Goal: Task Accomplishment & Management: Complete application form

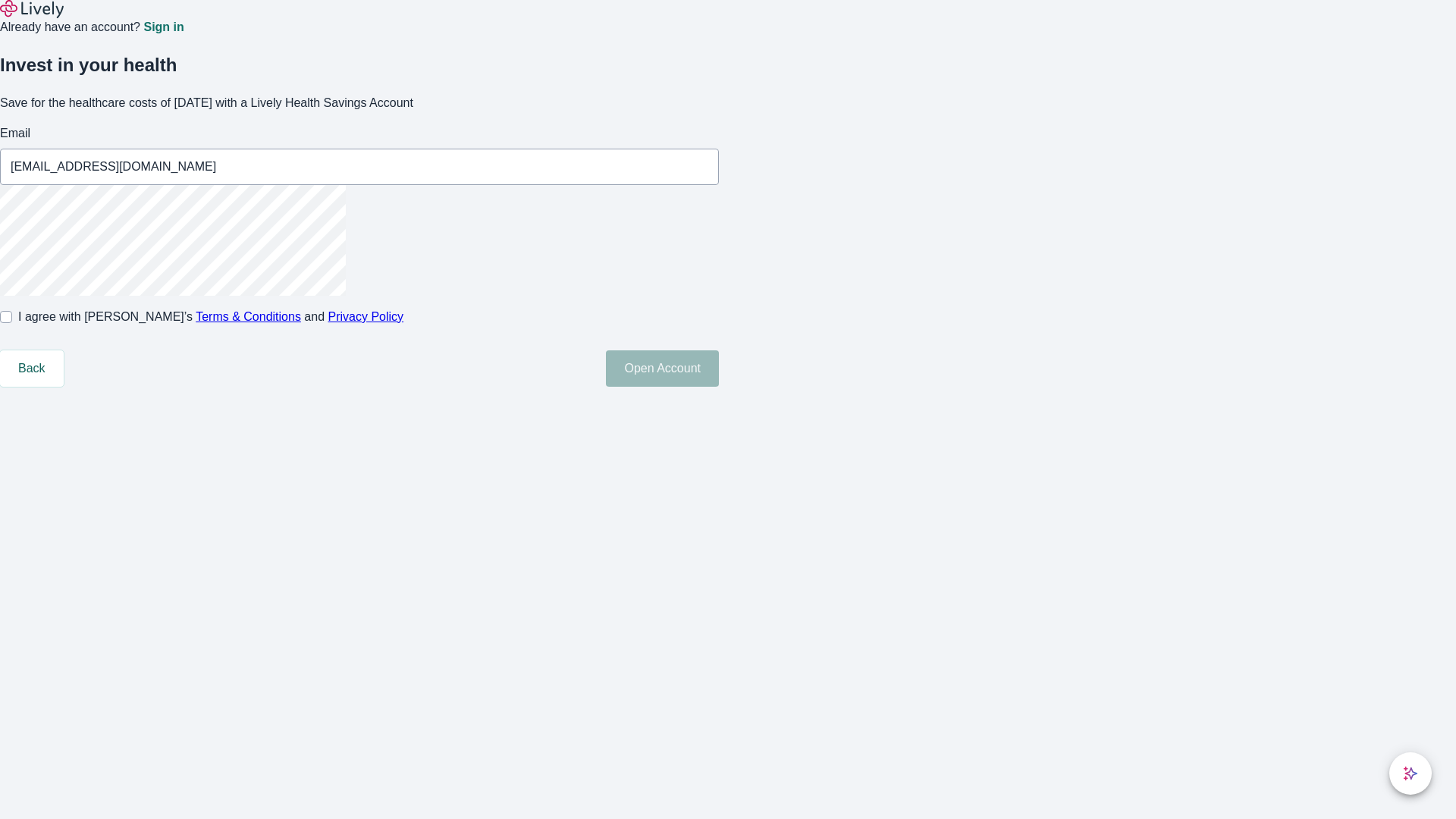
click at [12, 323] on input "I agree with Lively’s Terms & Conditions and Privacy Policy" at bounding box center [6, 317] width 12 height 12
checkbox input "true"
click at [719, 387] on button "Open Account" at bounding box center [662, 368] width 113 height 36
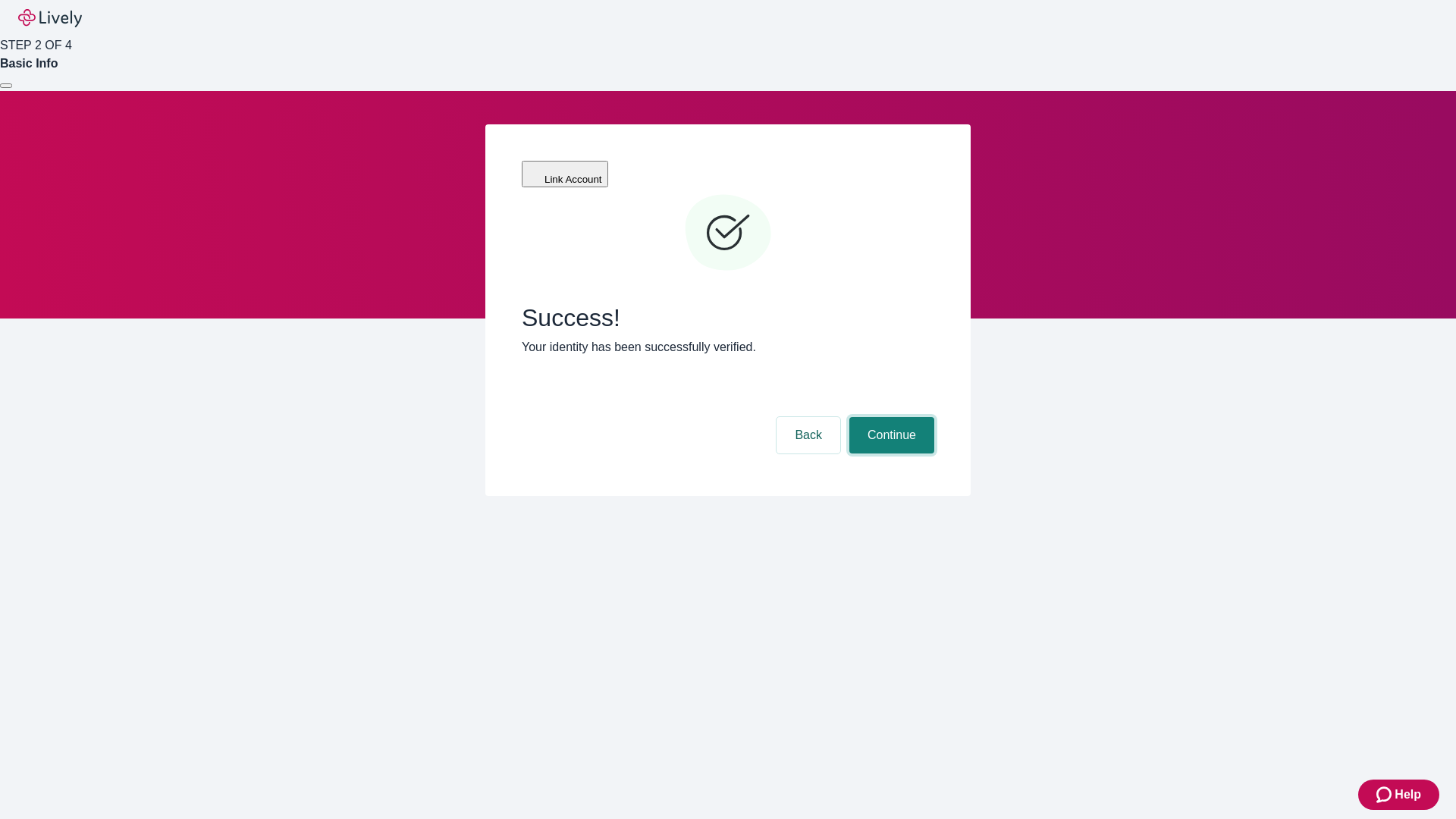
click at [890, 417] on button "Continue" at bounding box center [891, 434] width 85 height 36
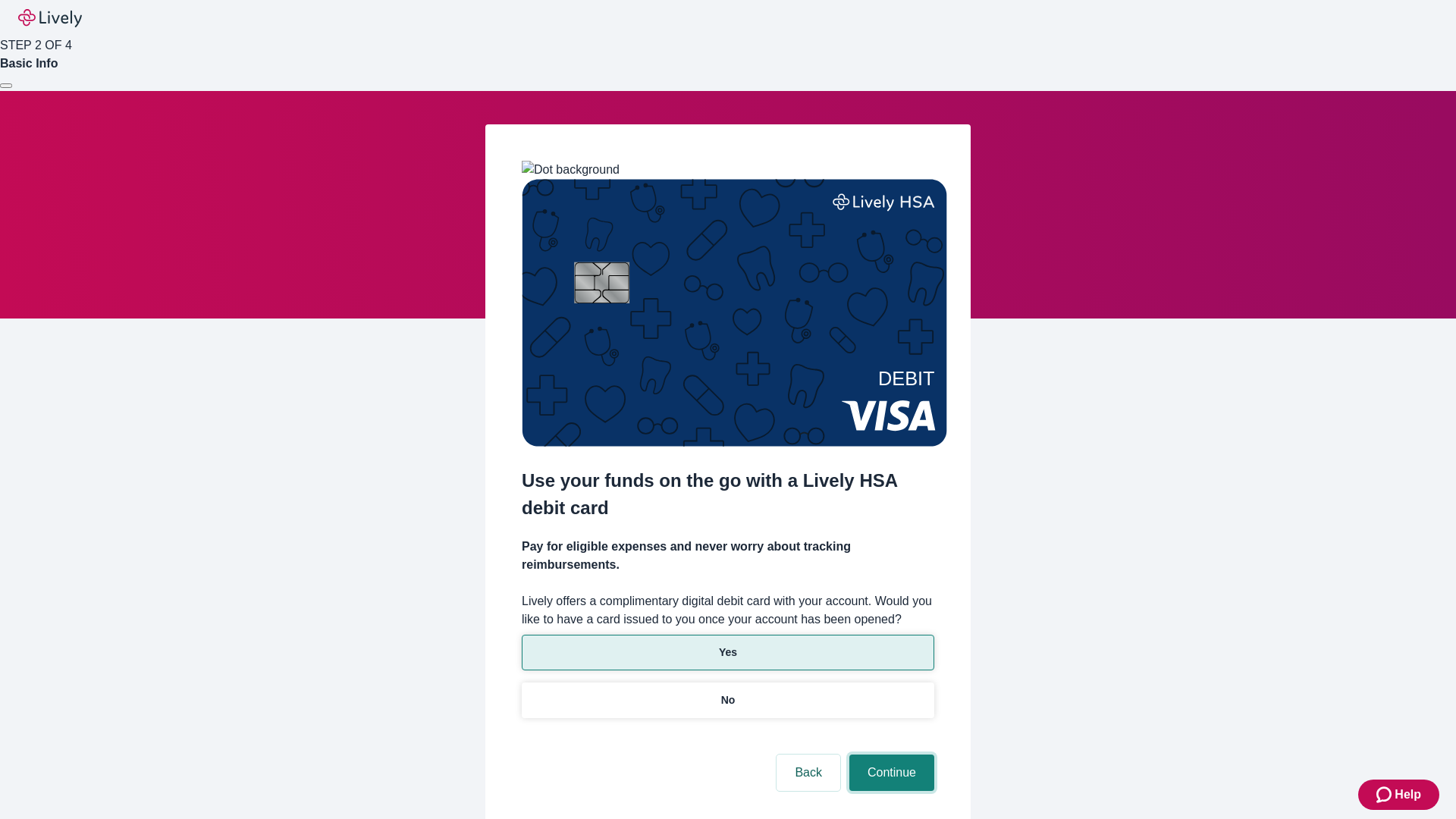
click at [890, 755] on button "Continue" at bounding box center [891, 772] width 85 height 36
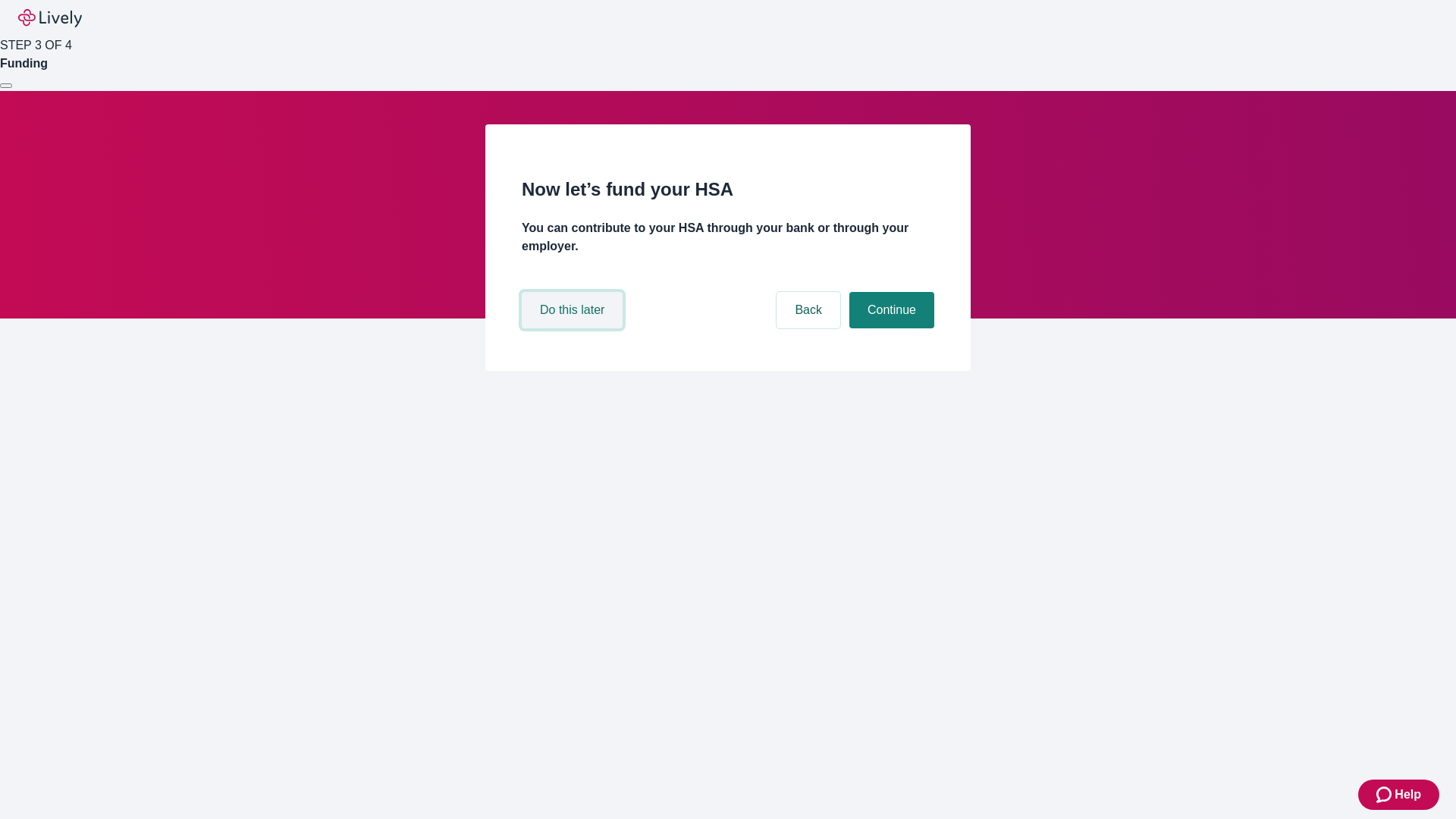
click at [574, 328] on button "Do this later" at bounding box center [572, 309] width 101 height 36
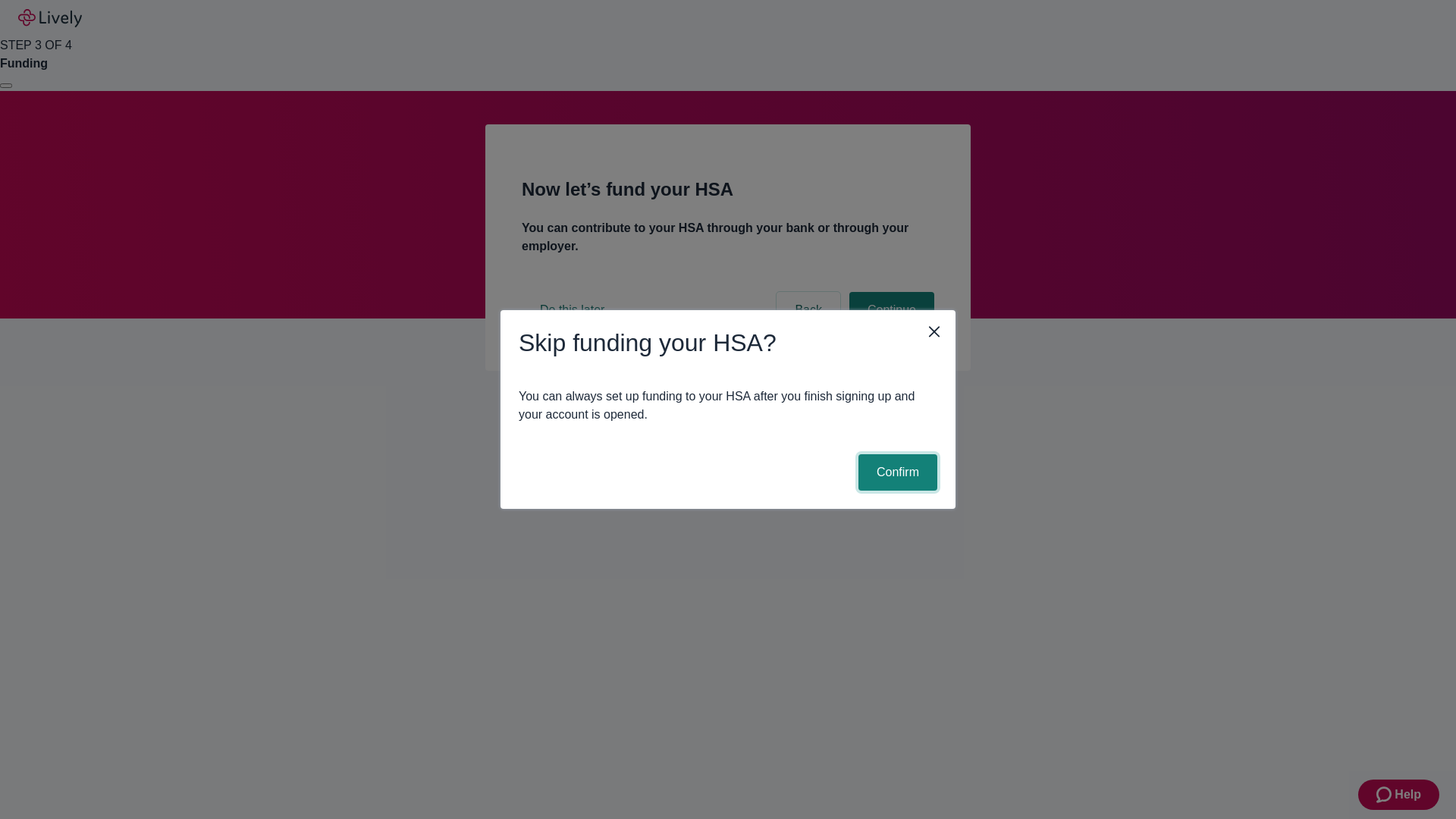
click at [896, 472] on button "Confirm" at bounding box center [897, 472] width 79 height 36
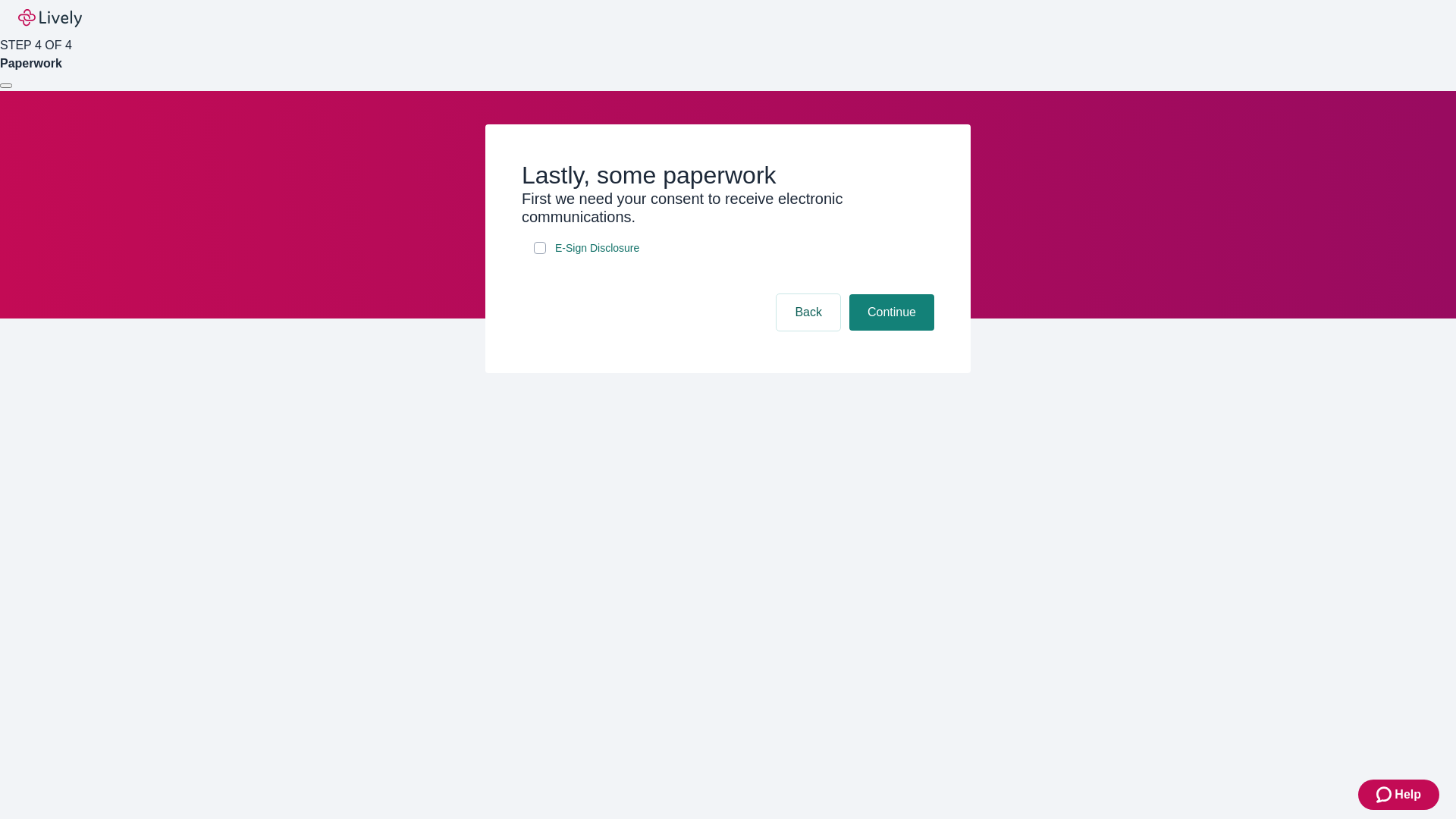
click at [540, 254] on input "E-Sign Disclosure" at bounding box center [539, 248] width 12 height 12
checkbox input "true"
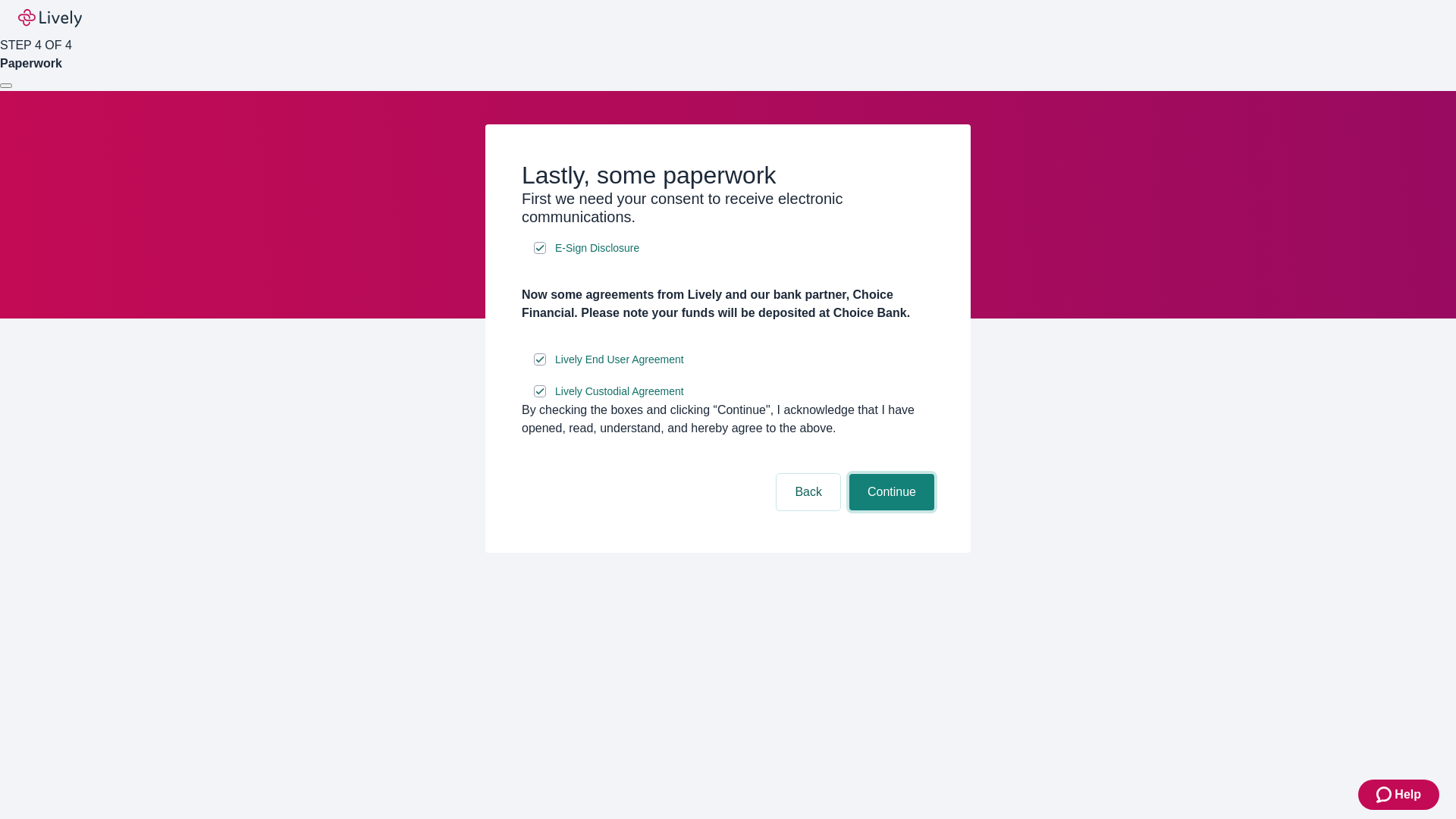
click at [890, 510] on button "Continue" at bounding box center [891, 492] width 85 height 36
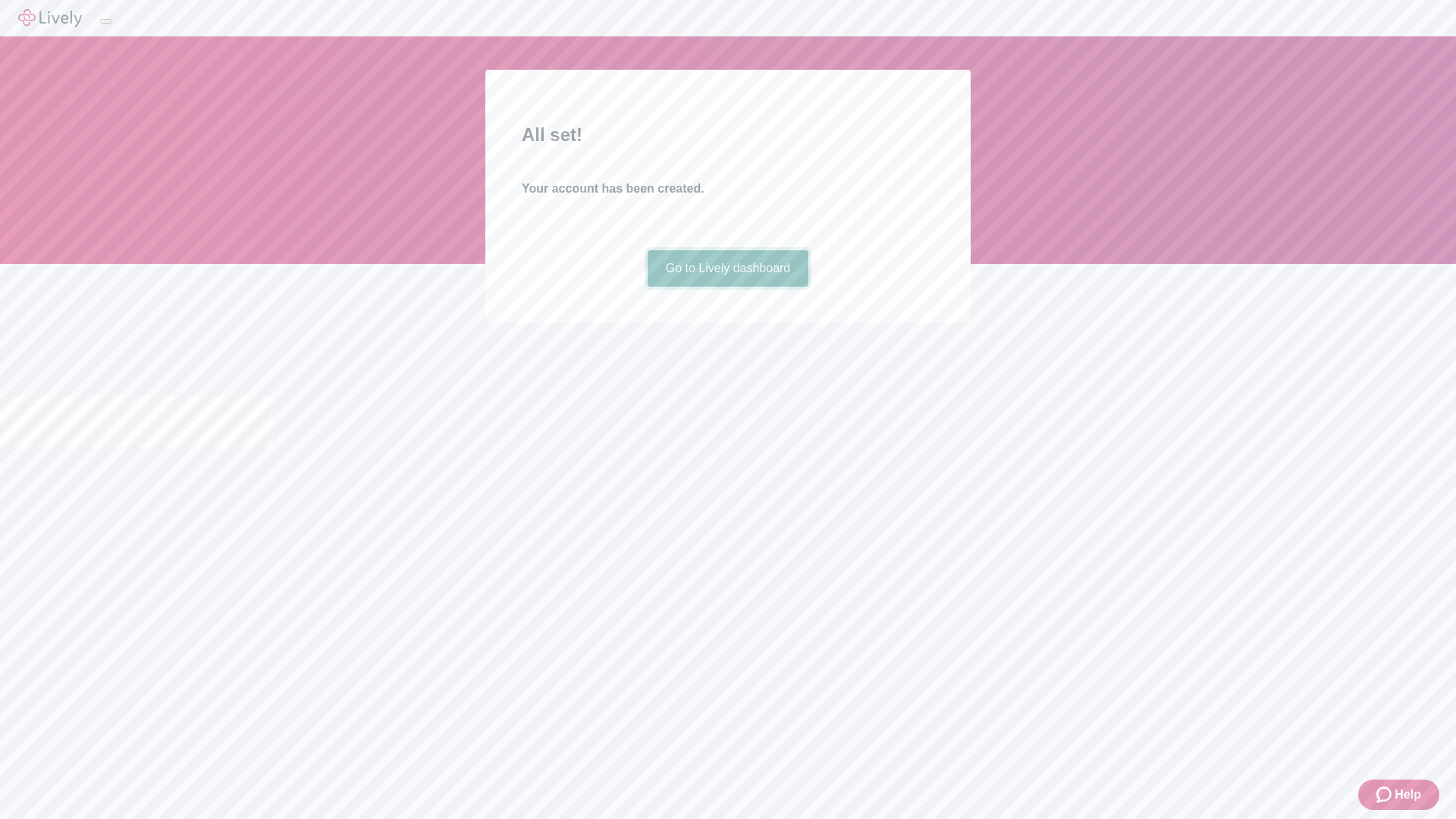
click at [727, 287] on link "Go to Lively dashboard" at bounding box center [728, 268] width 161 height 36
